Goal: Task Accomplishment & Management: Manage account settings

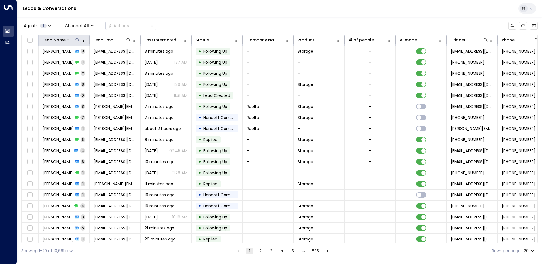
click at [78, 40] on icon at bounding box center [77, 40] width 5 height 5
click at [53, 60] on input "text" at bounding box center [77, 60] width 78 height 10
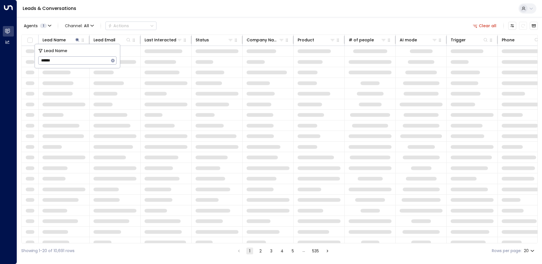
type input "******"
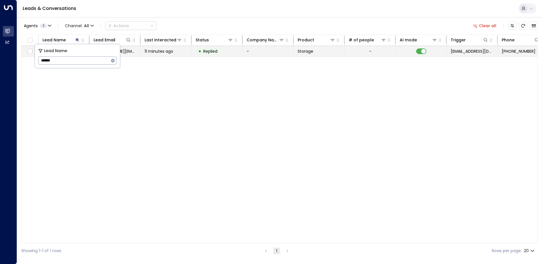
click at [157, 53] on span "11 minutes ago" at bounding box center [159, 52] width 29 height 6
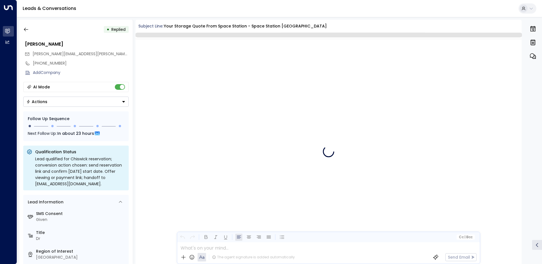
scroll to position [212, 0]
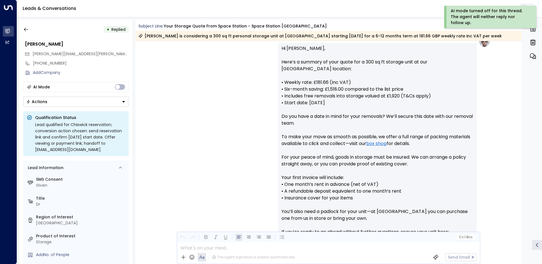
click at [122, 99] on button "Actions" at bounding box center [76, 102] width 106 height 10
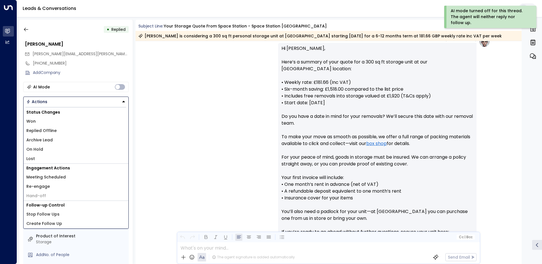
click at [44, 130] on span "Replied Offline" at bounding box center [41, 131] width 30 height 6
